Goal: Task Accomplishment & Management: Use online tool/utility

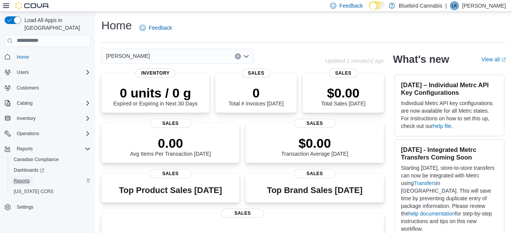
click at [29, 178] on span "Reports" at bounding box center [22, 181] width 16 height 6
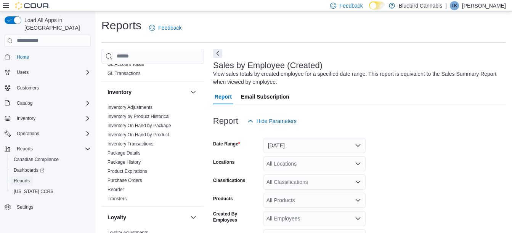
scroll to position [226, 0]
click at [165, 135] on link "Inventory On Hand by Product" at bounding box center [138, 134] width 61 height 5
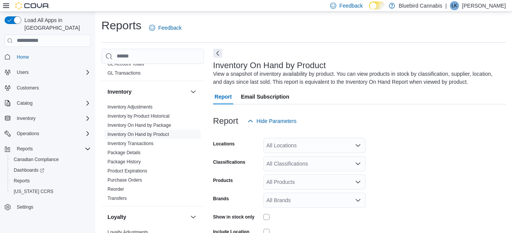
scroll to position [26, 0]
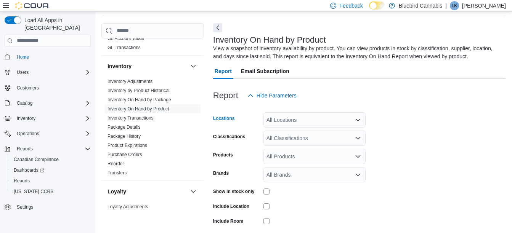
click at [306, 118] on div "All Locations" at bounding box center [314, 119] width 102 height 15
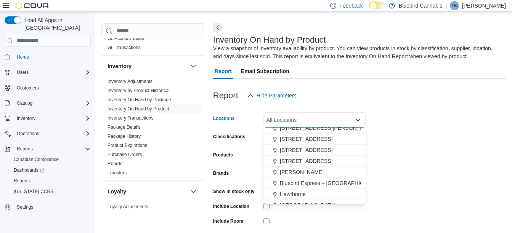
scroll to position [39, 0]
click at [295, 171] on span "[PERSON_NAME]" at bounding box center [302, 172] width 44 height 8
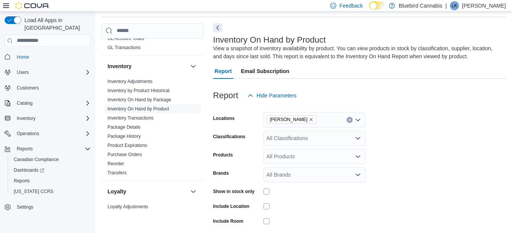
click at [410, 112] on div at bounding box center [359, 107] width 293 height 9
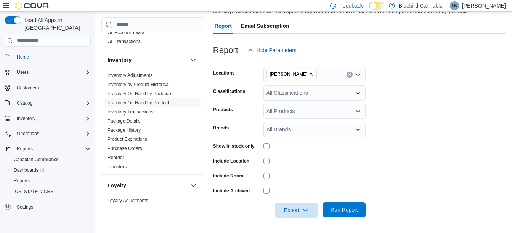
click at [350, 214] on span "Run Report" at bounding box center [345, 209] width 34 height 15
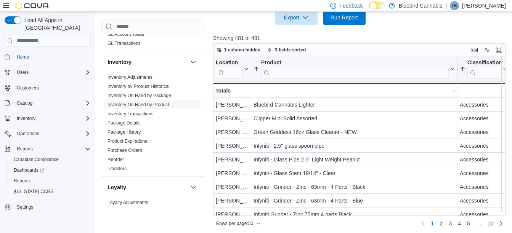
scroll to position [267, 0]
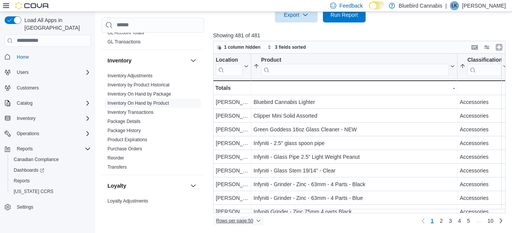
click at [259, 222] on icon "button" at bounding box center [258, 221] width 5 height 5
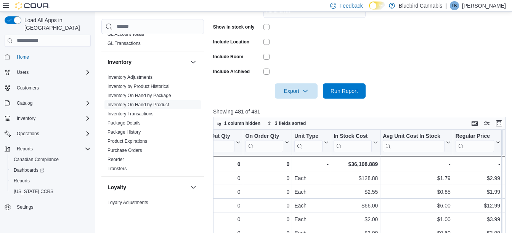
scroll to position [190, 0]
click at [304, 92] on icon "button" at bounding box center [305, 91] width 6 height 6
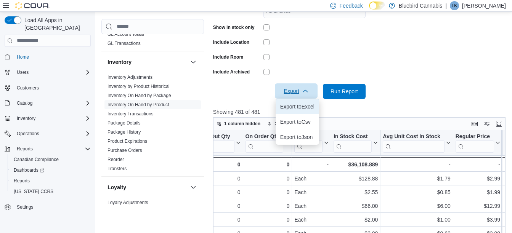
click at [308, 107] on span "Export to Excel" at bounding box center [297, 107] width 34 height 6
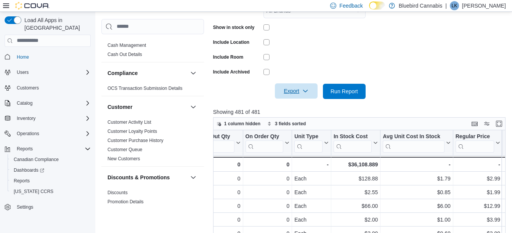
scroll to position [0, 0]
